Goal: Task Accomplishment & Management: Manage account settings

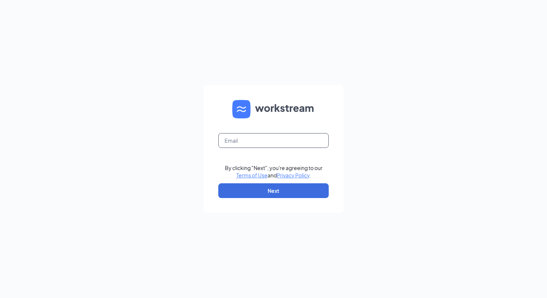
click at [225, 138] on input "text" at bounding box center [273, 140] width 110 height 15
type input "[EMAIL_ADDRESS][DOMAIN_NAME]"
click at [266, 192] on button "Next" at bounding box center [273, 190] width 110 height 15
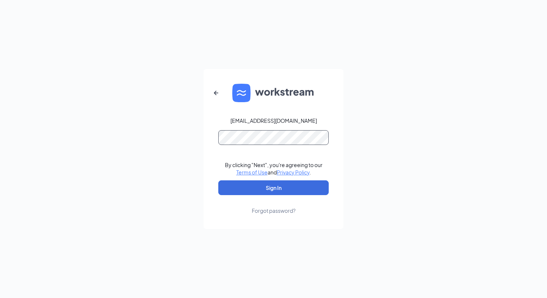
click at [218, 180] on button "Sign In" at bounding box center [273, 187] width 110 height 15
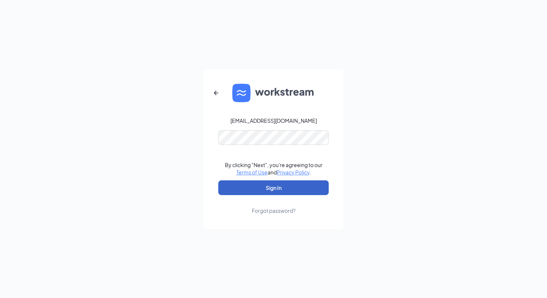
click at [310, 192] on button "Sign In" at bounding box center [273, 187] width 110 height 15
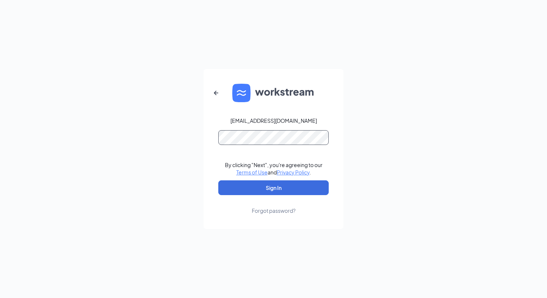
click at [218, 180] on button "Sign In" at bounding box center [273, 187] width 110 height 15
click at [214, 88] on icon "ArrowLeftNew" at bounding box center [216, 92] width 9 height 9
